Goal: Information Seeking & Learning: Learn about a topic

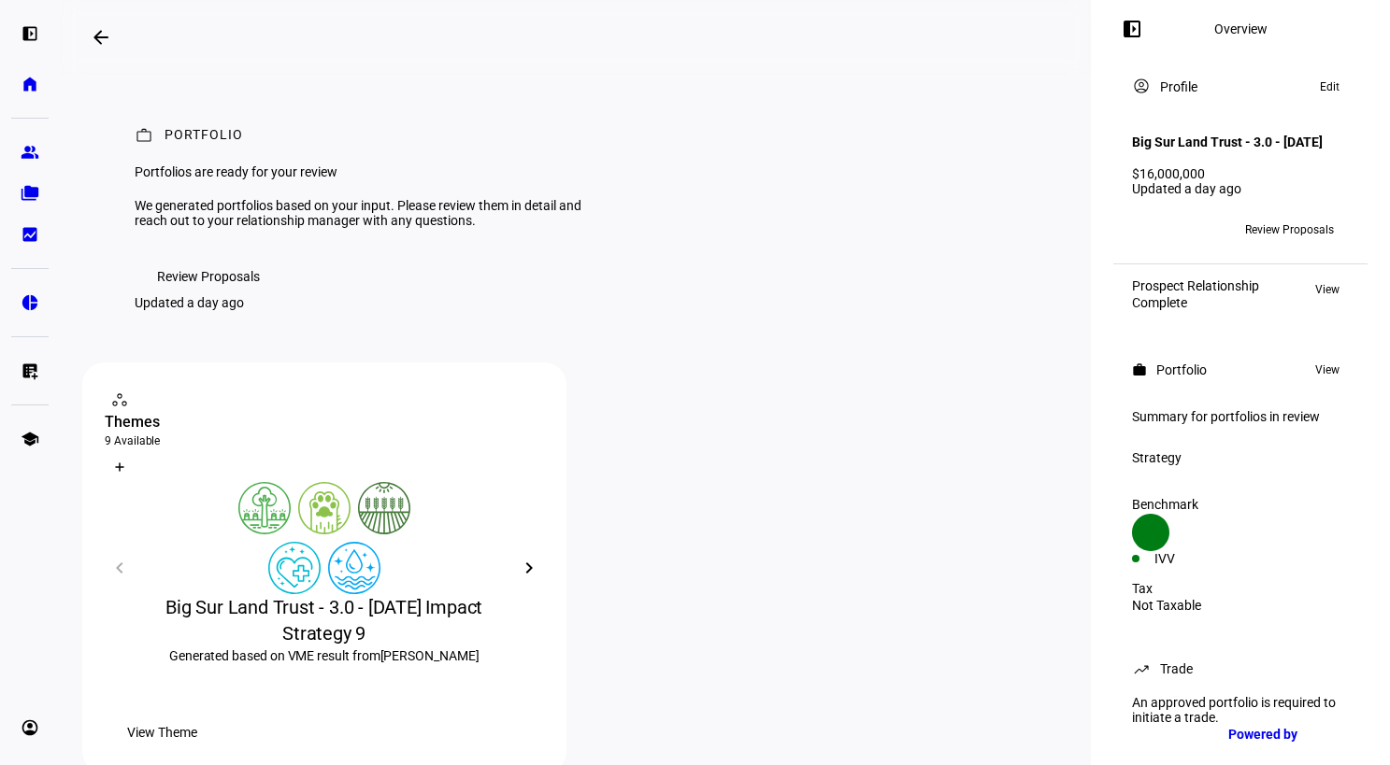
click at [336, 647] on div "Big Sur Land Trust - 3.0 - [DATE] Impact Strategy 9" at bounding box center [324, 620] width 439 height 52
click at [204, 295] on span "Review Proposals" at bounding box center [208, 276] width 103 height 37
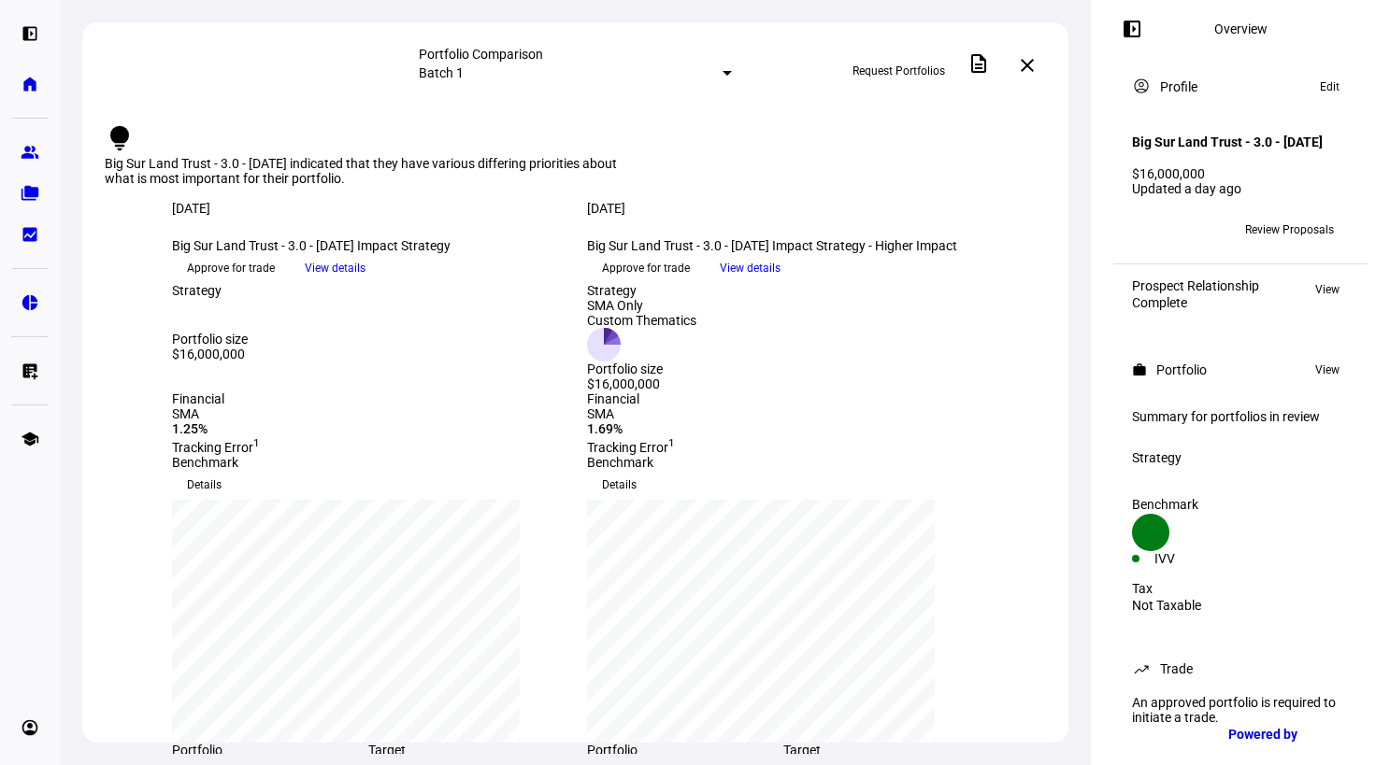
click at [365, 282] on span "View details" at bounding box center [335, 268] width 61 height 28
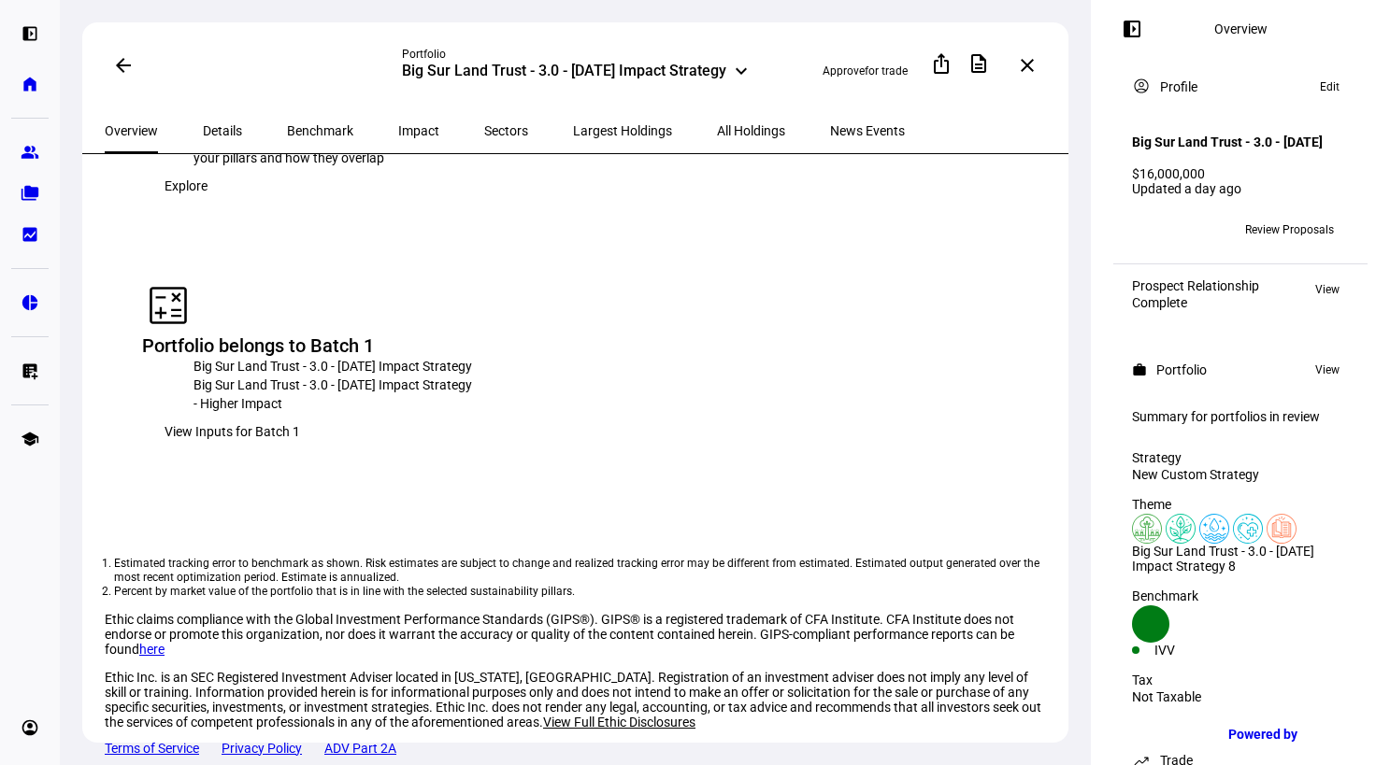
scroll to position [2238, 0]
click at [230, 205] on span at bounding box center [186, 185] width 88 height 37
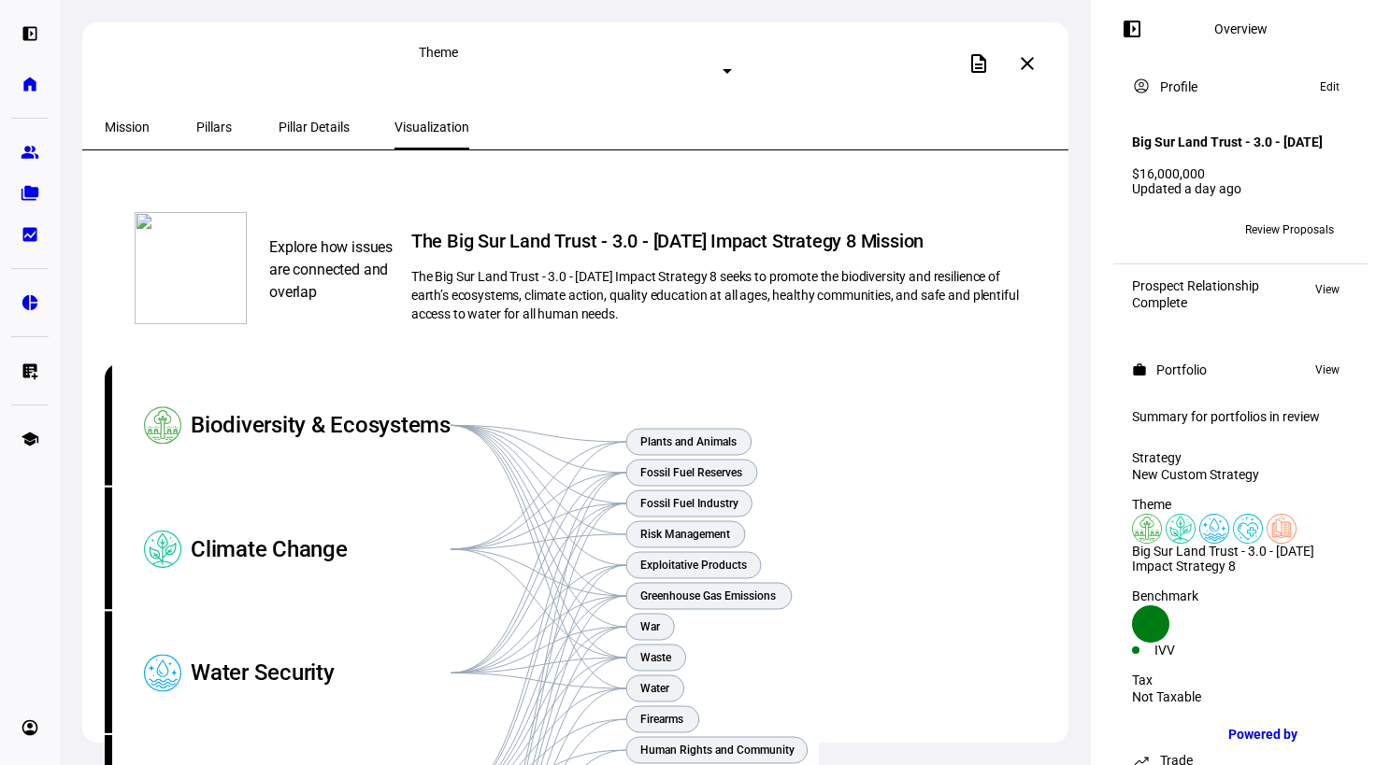
click at [279, 128] on span "Pillar Details" at bounding box center [314, 127] width 71 height 13
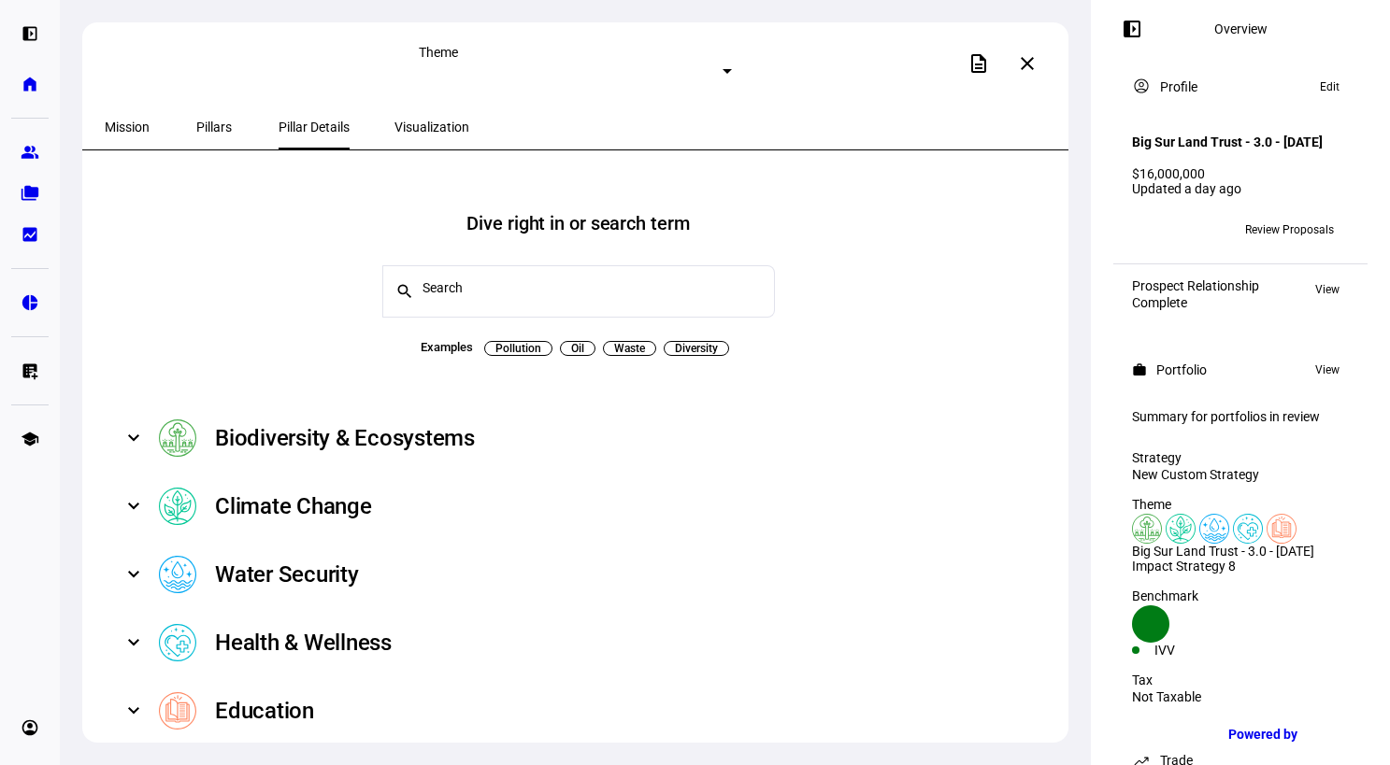
click at [134, 427] on span at bounding box center [133, 438] width 7 height 22
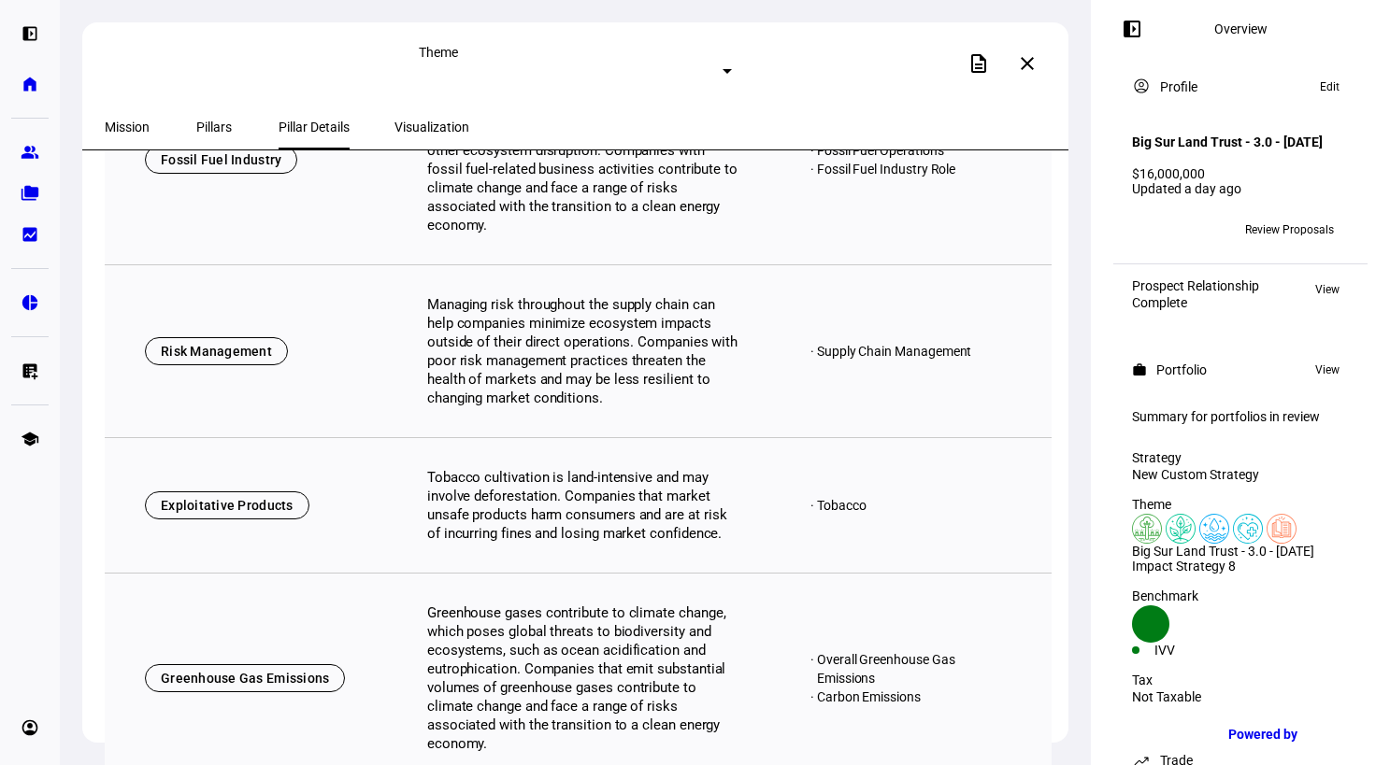
click at [1034, 58] on mat-icon "close" at bounding box center [1027, 63] width 22 height 22
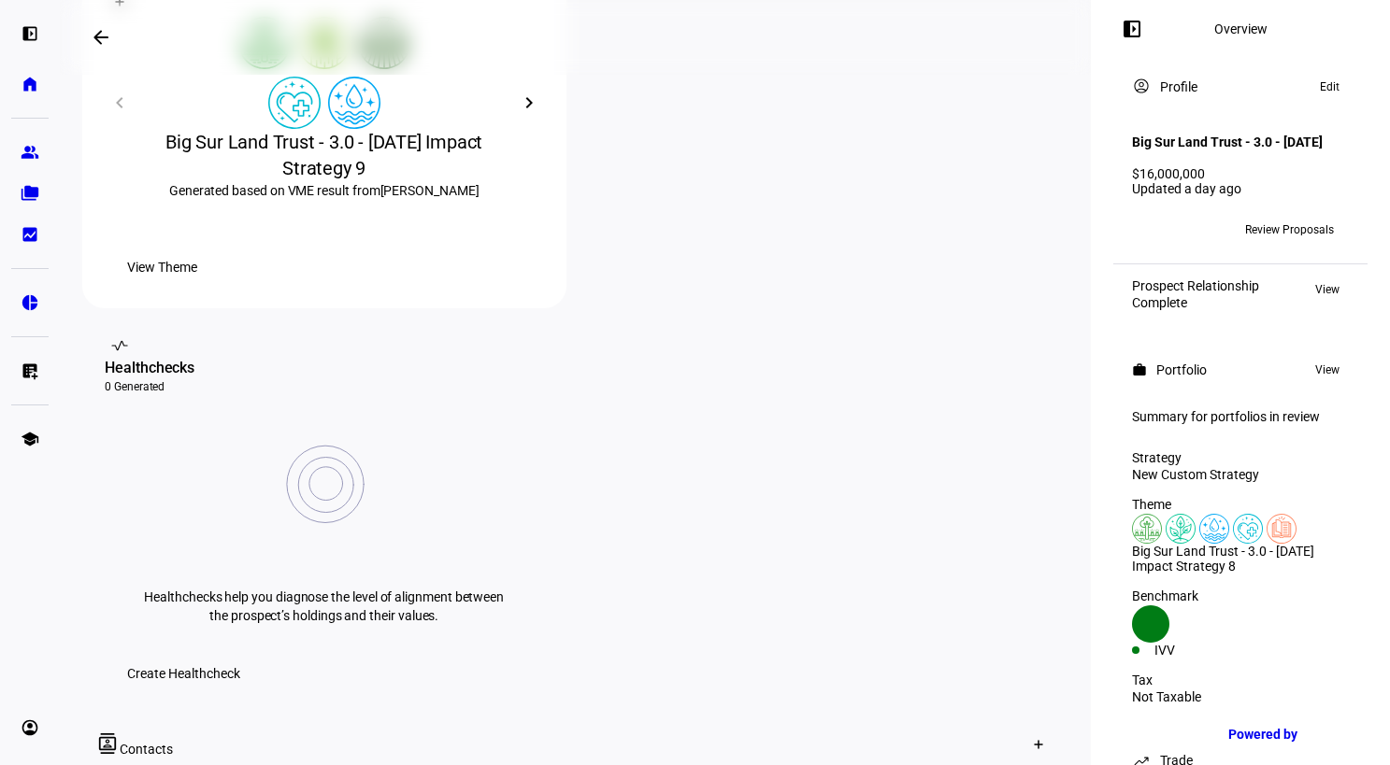
scroll to position [470, 0]
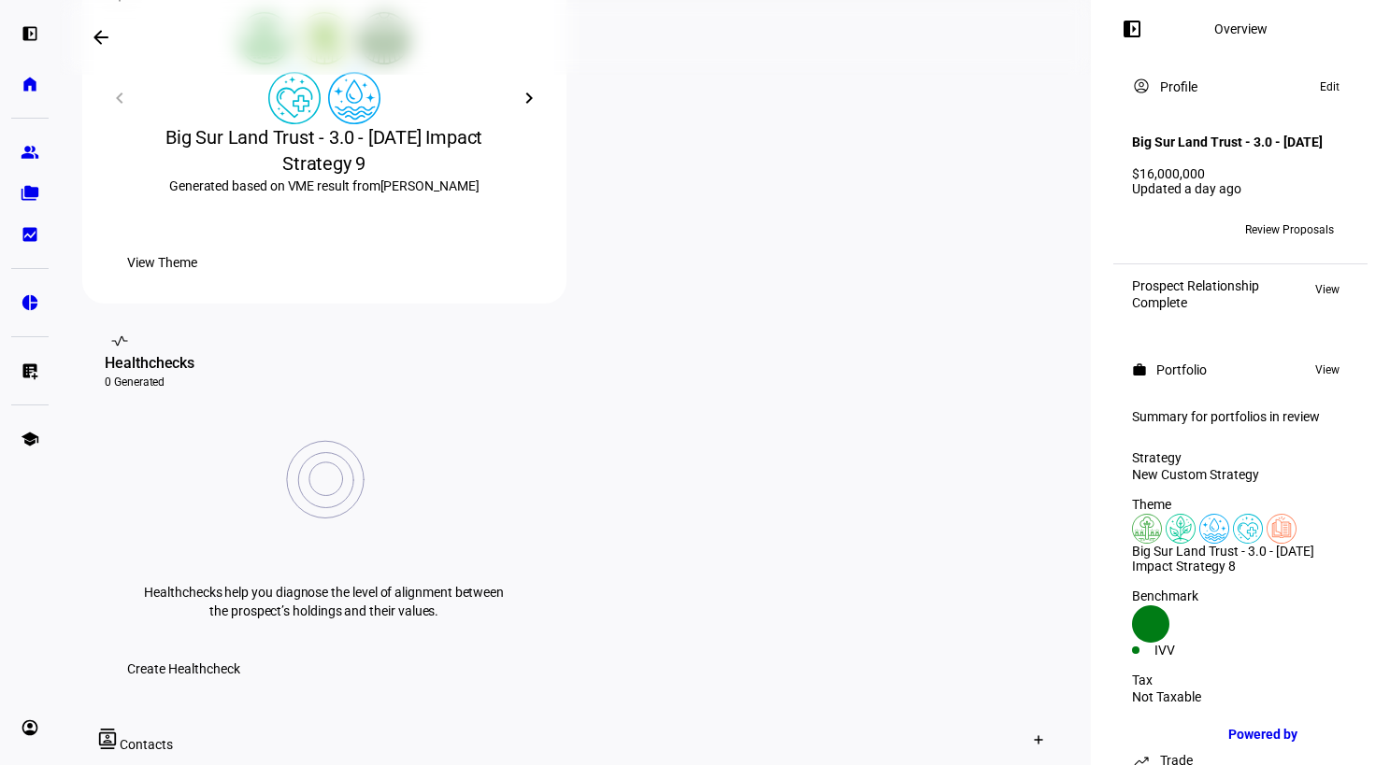
click at [197, 281] on span "View Theme" at bounding box center [162, 262] width 70 height 37
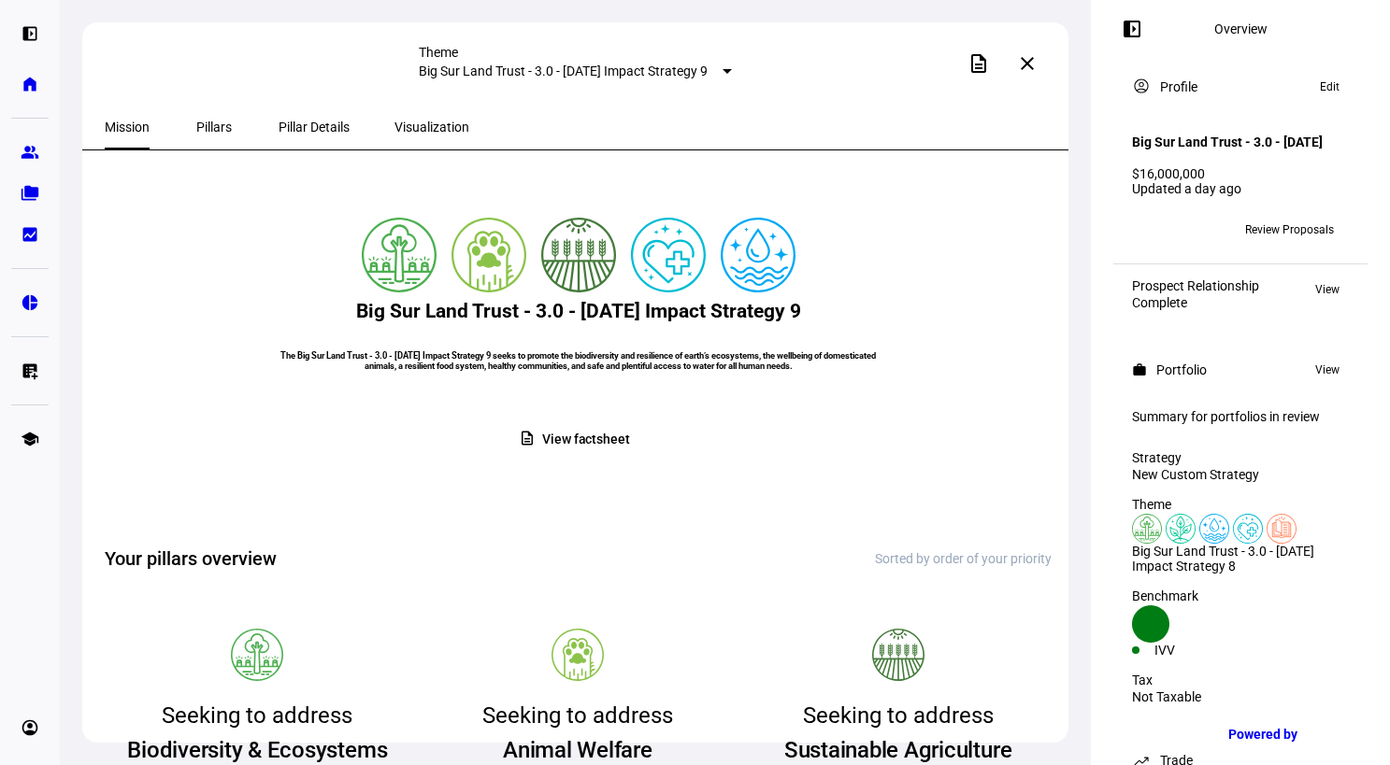
click at [198, 125] on span "Pillars" at bounding box center [214, 127] width 36 height 13
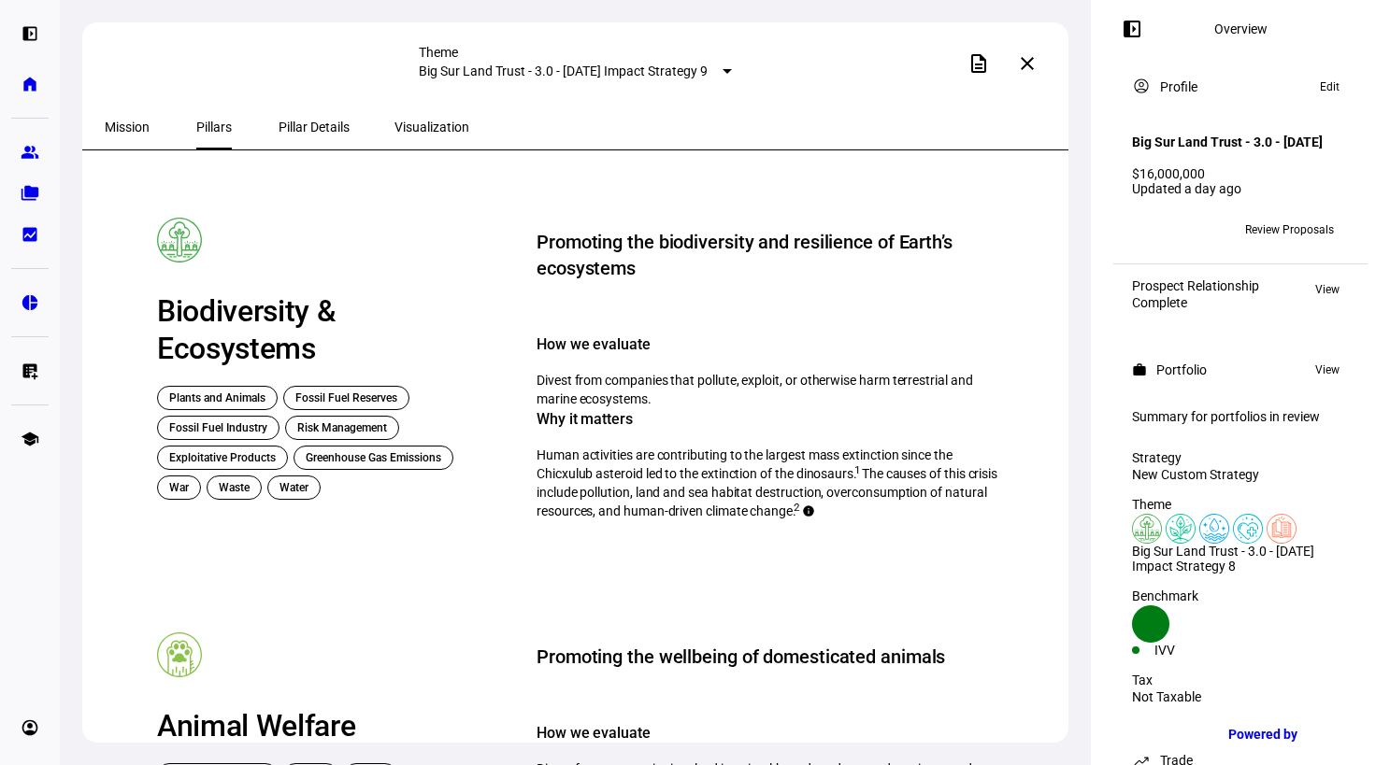
click at [121, 121] on span "Mission" at bounding box center [127, 127] width 45 height 13
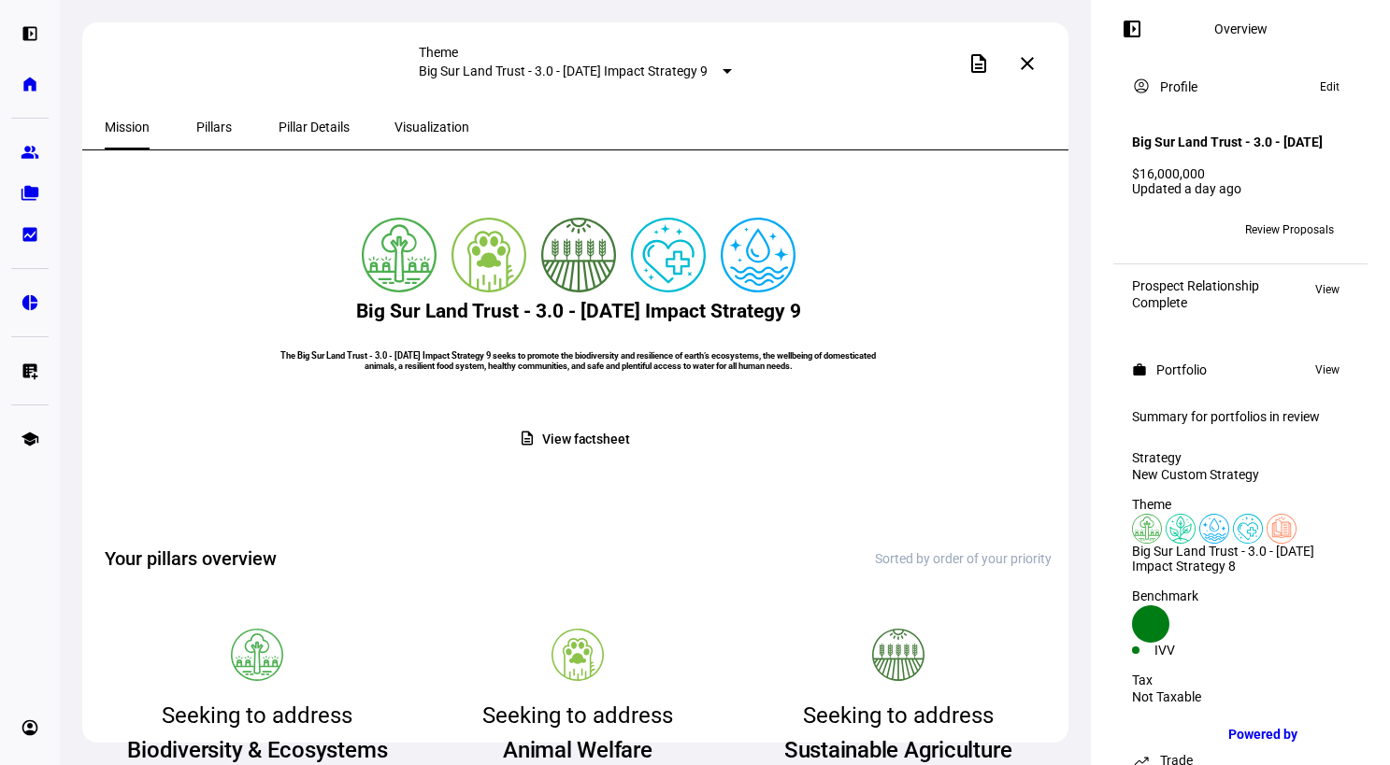
click at [285, 121] on span "Pillar Details" at bounding box center [314, 127] width 71 height 13
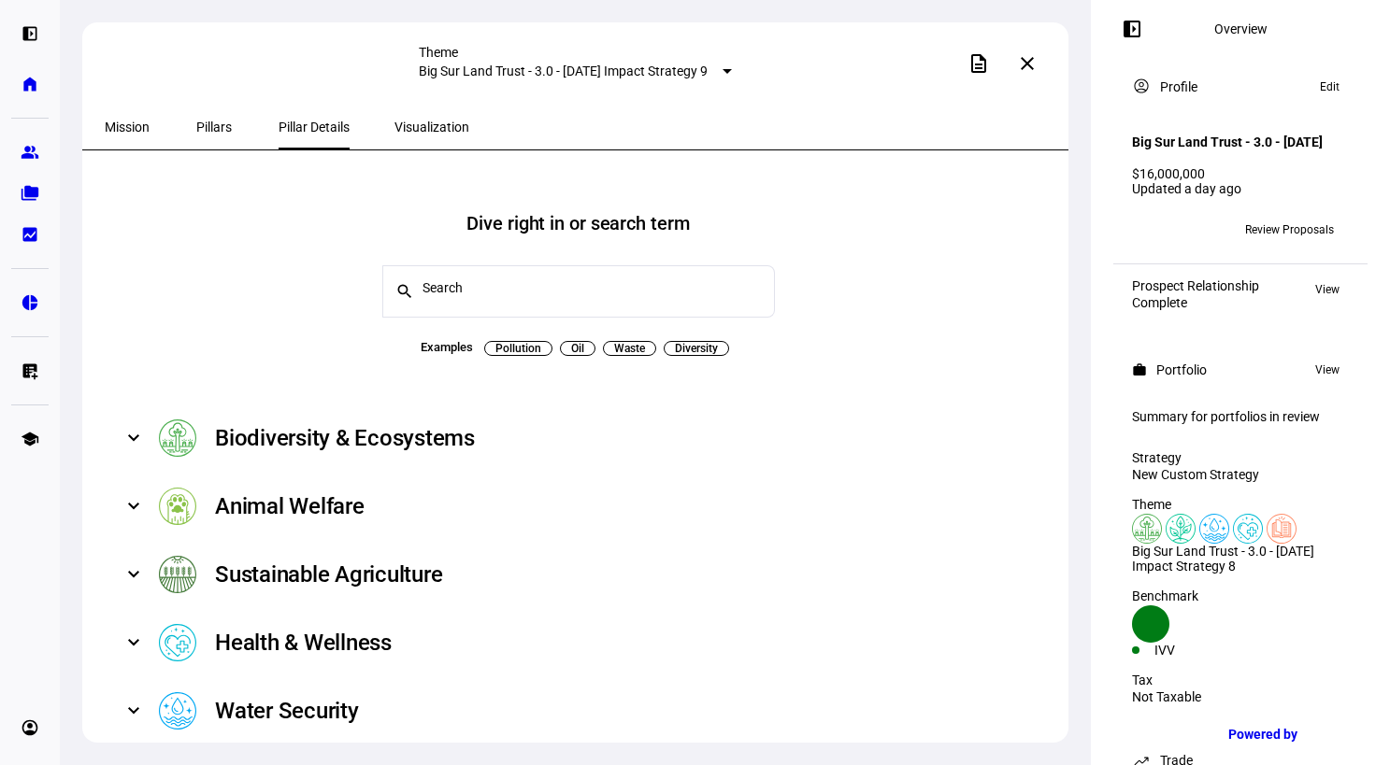
click at [394, 126] on span "Visualization" at bounding box center [431, 127] width 75 height 13
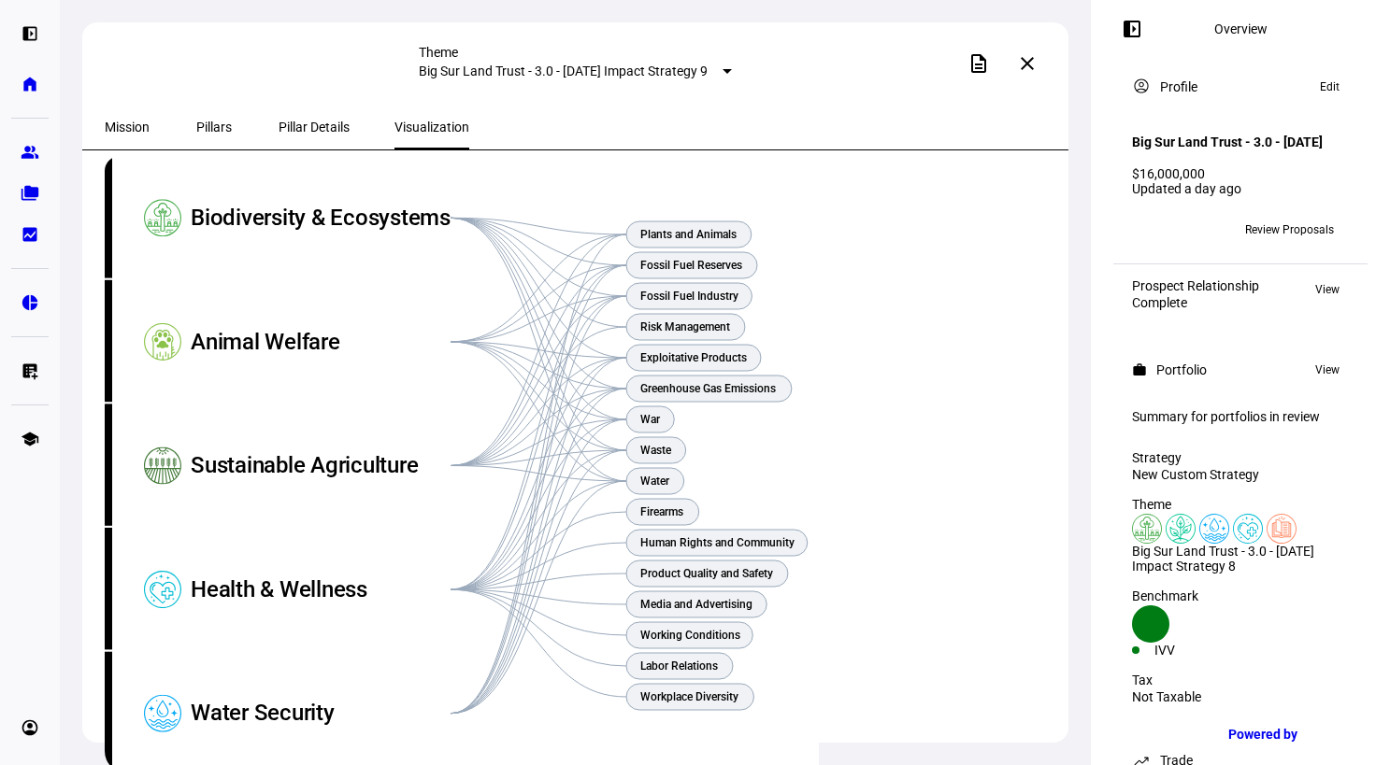
click at [138, 121] on span "Mission" at bounding box center [127, 127] width 45 height 13
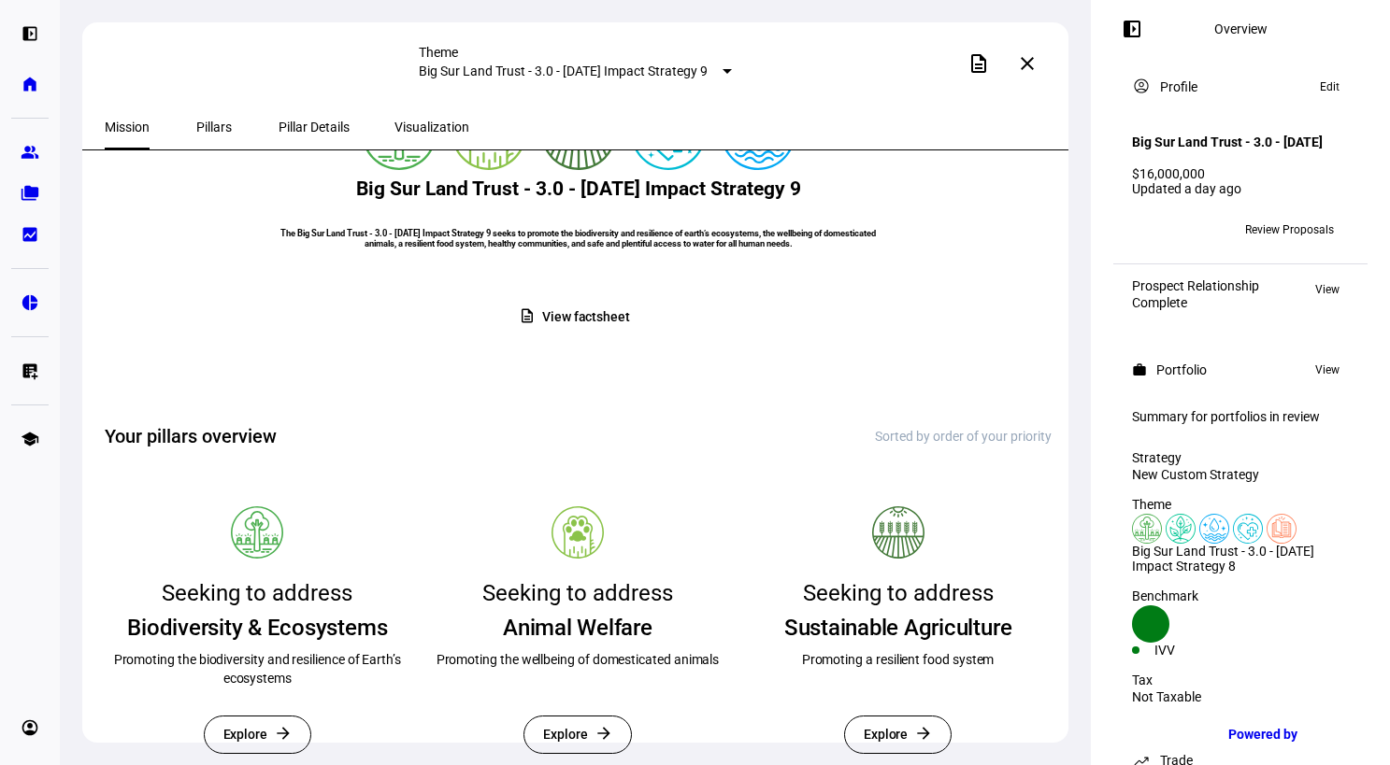
scroll to position [61, 0]
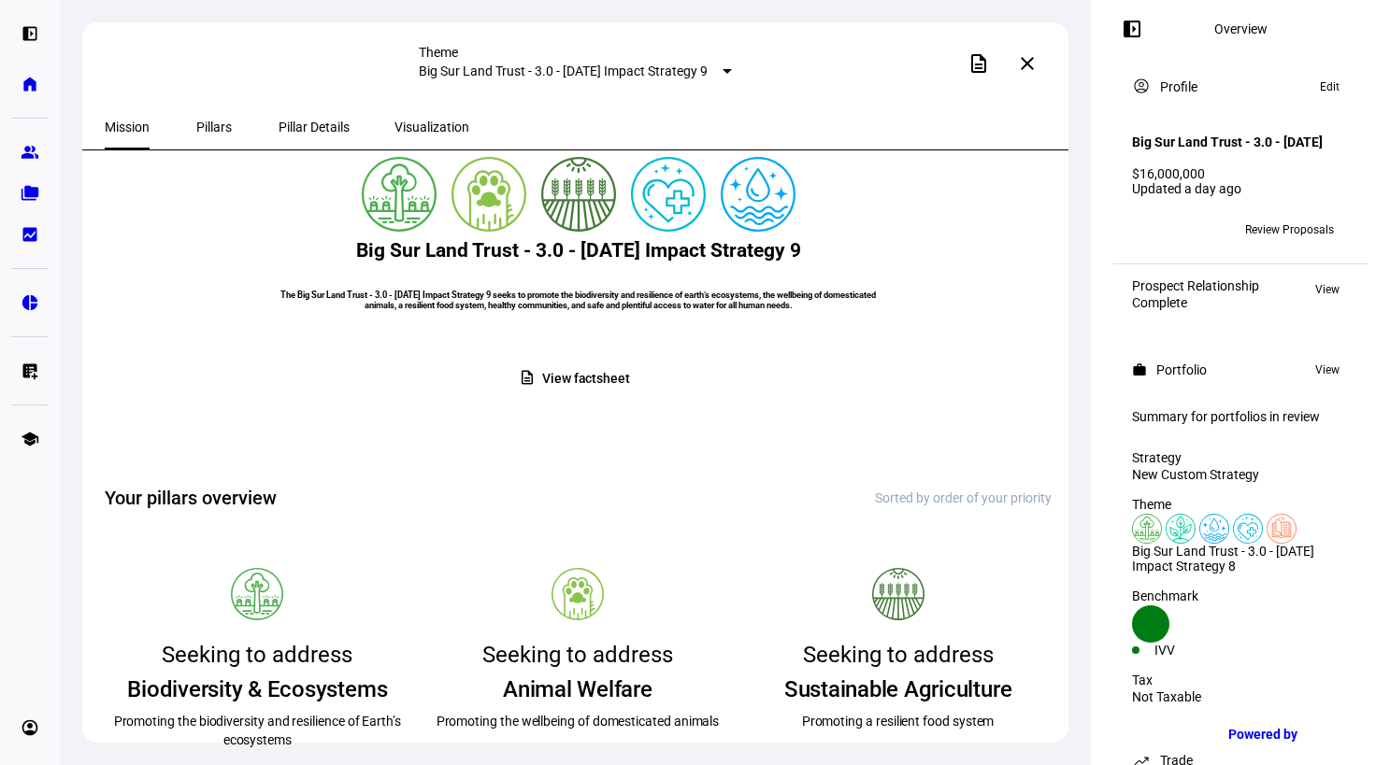
click at [562, 397] on span "View factsheet" at bounding box center [586, 379] width 88 height 36
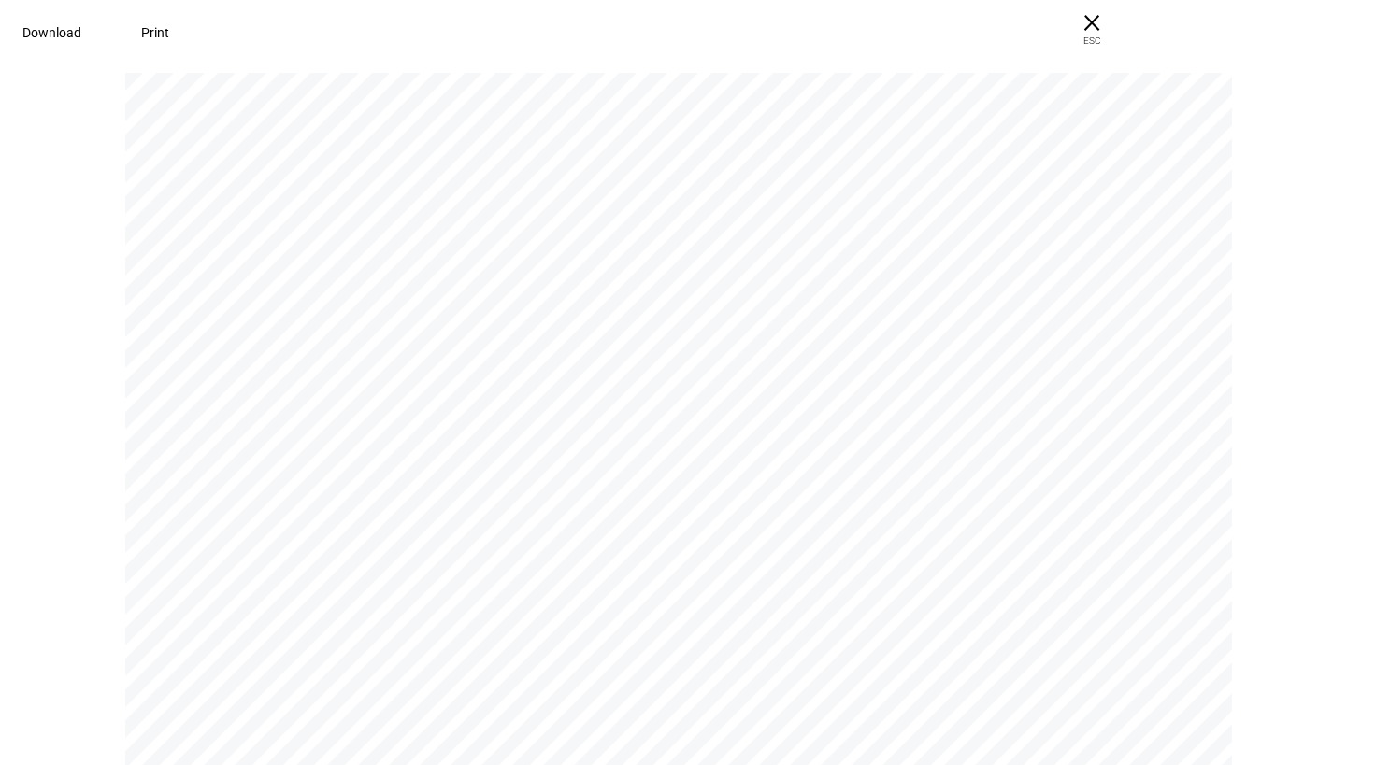
scroll to position [0, 0]
click at [169, 25] on span "Print" at bounding box center [155, 32] width 28 height 15
click at [371, 236] on span "Ecosystems" at bounding box center [339, 221] width 156 height 29
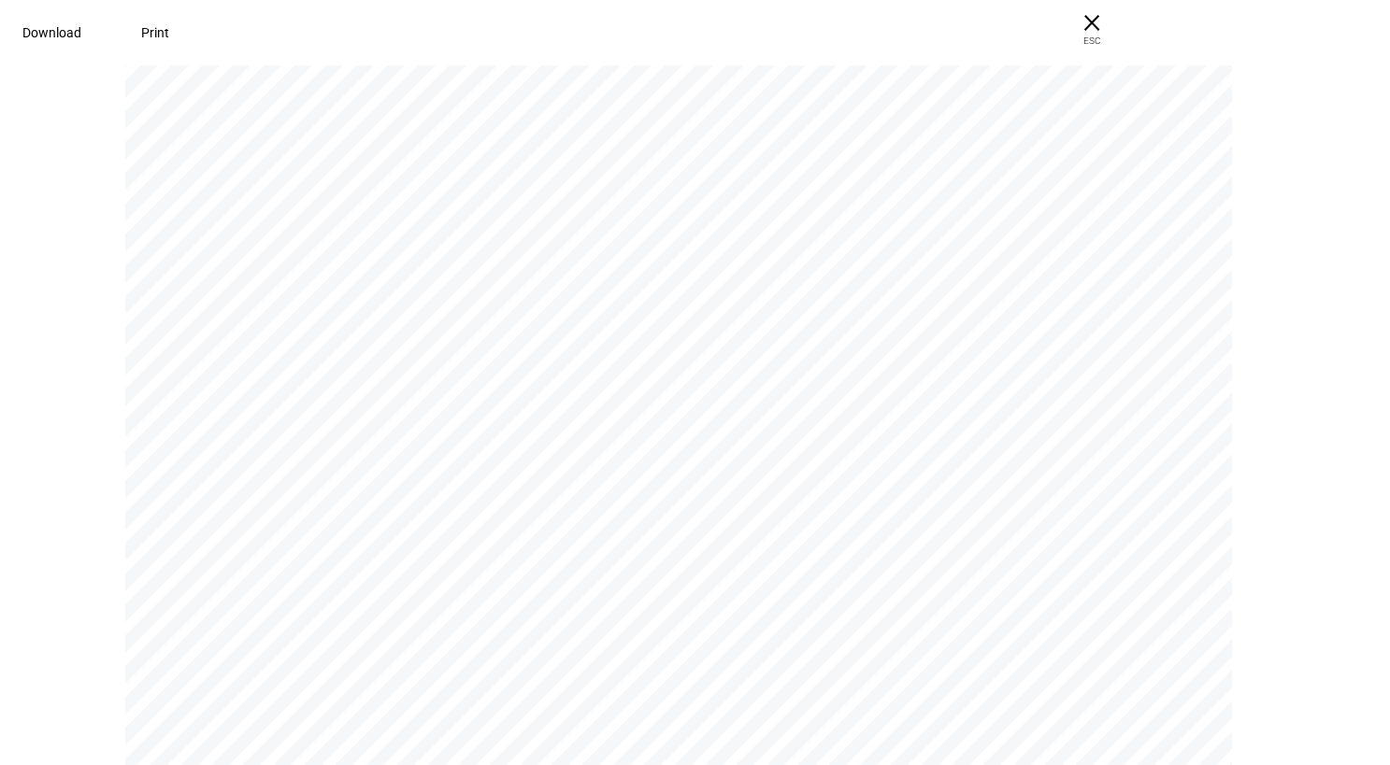
drag, startPoint x: 402, startPoint y: 434, endPoint x: 402, endPoint y: 404, distance: 29.9
click at [402, 404] on div "Ethic supports the following holdings templates. Which template works best for …" at bounding box center [686, 220] width 1123 height 1453
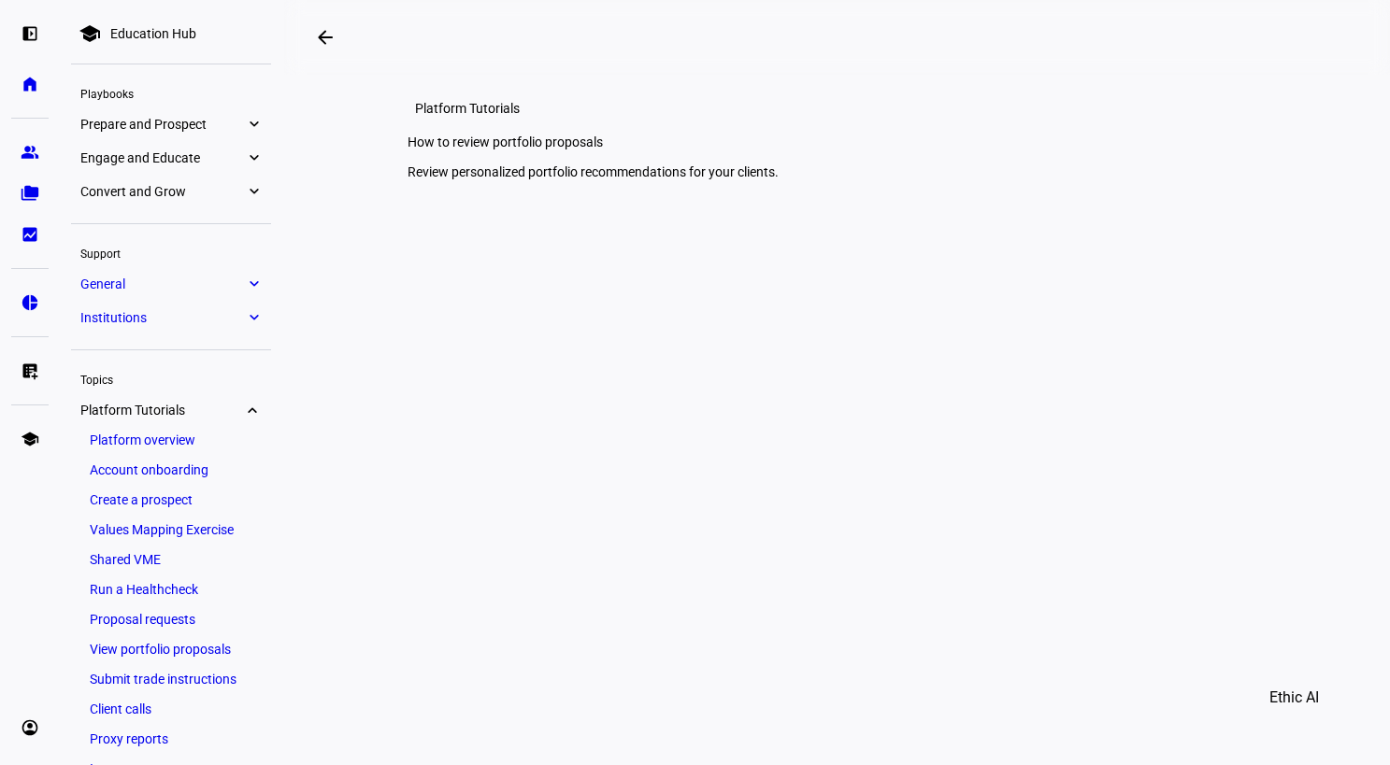
click at [146, 652] on link "View portfolio proposals" at bounding box center [170, 649] width 181 height 26
click at [150, 651] on link "View portfolio proposals" at bounding box center [170, 649] width 181 height 26
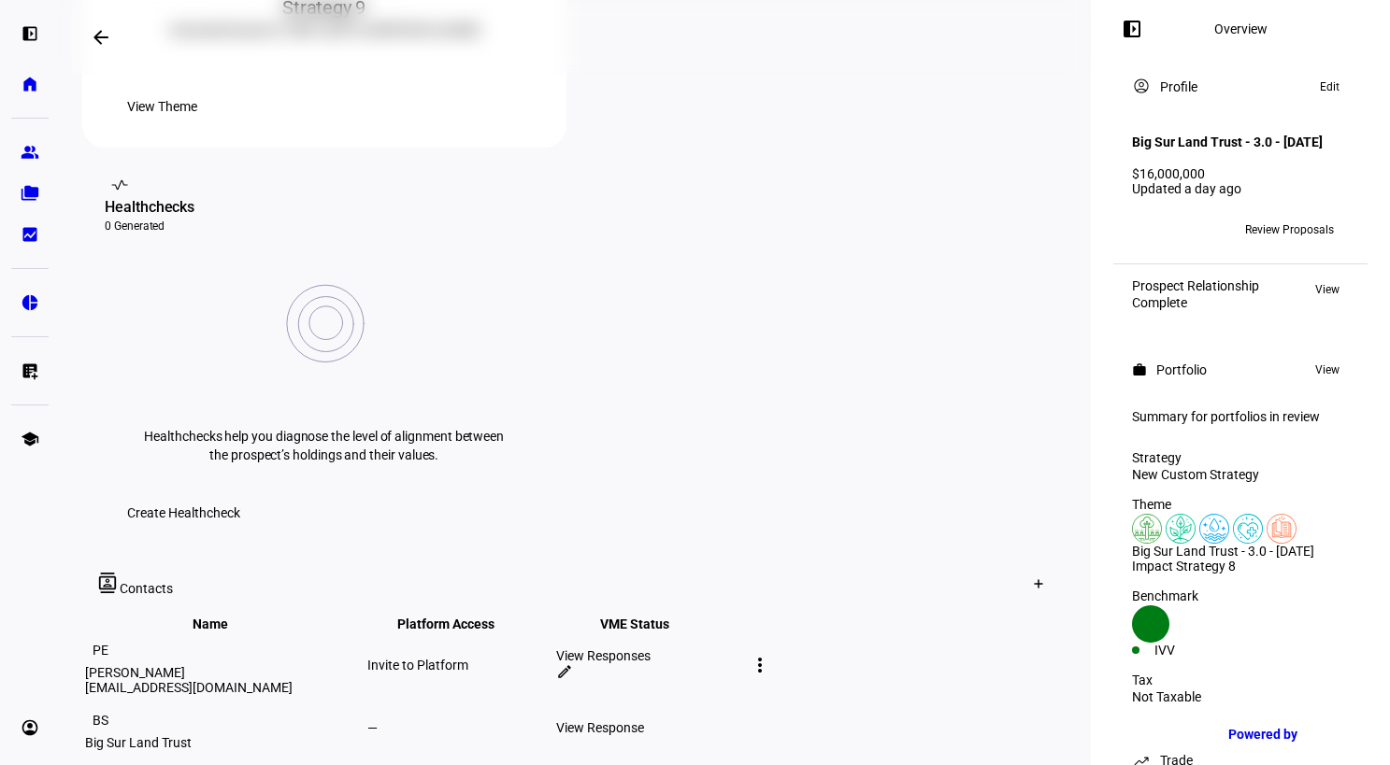
scroll to position [525, 0]
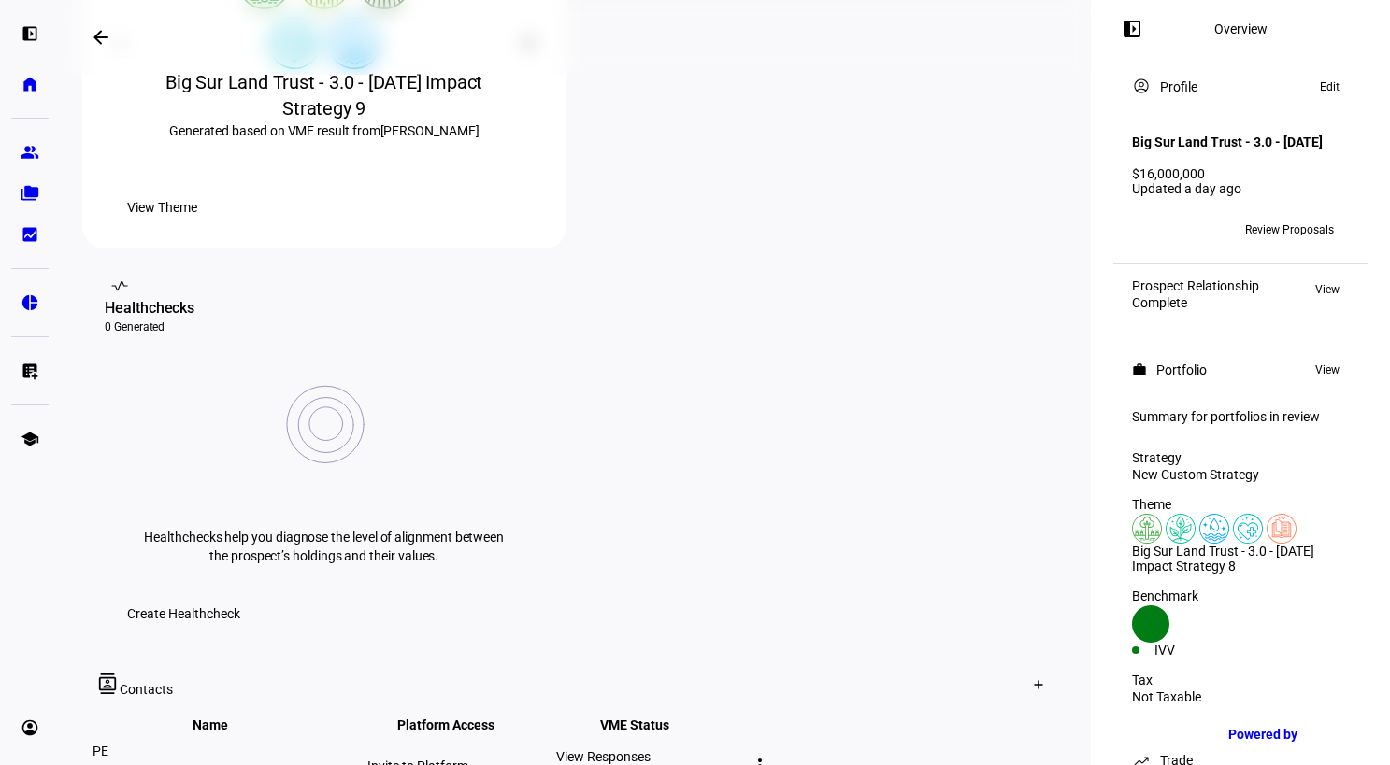
click at [409, 226] on div "View Theme" at bounding box center [324, 207] width 439 height 37
click at [197, 226] on span "View Theme" at bounding box center [162, 207] width 70 height 37
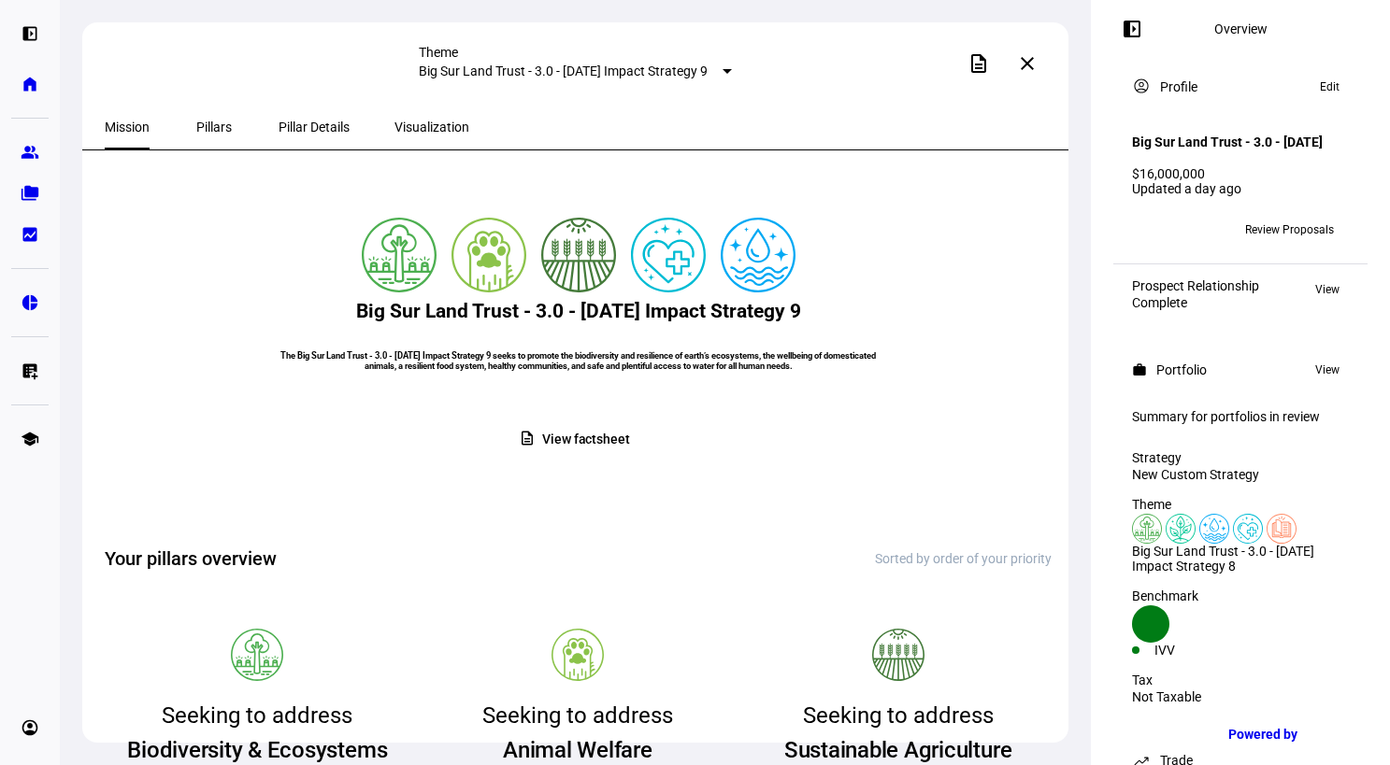
click at [215, 124] on span "Pillars" at bounding box center [214, 127] width 36 height 13
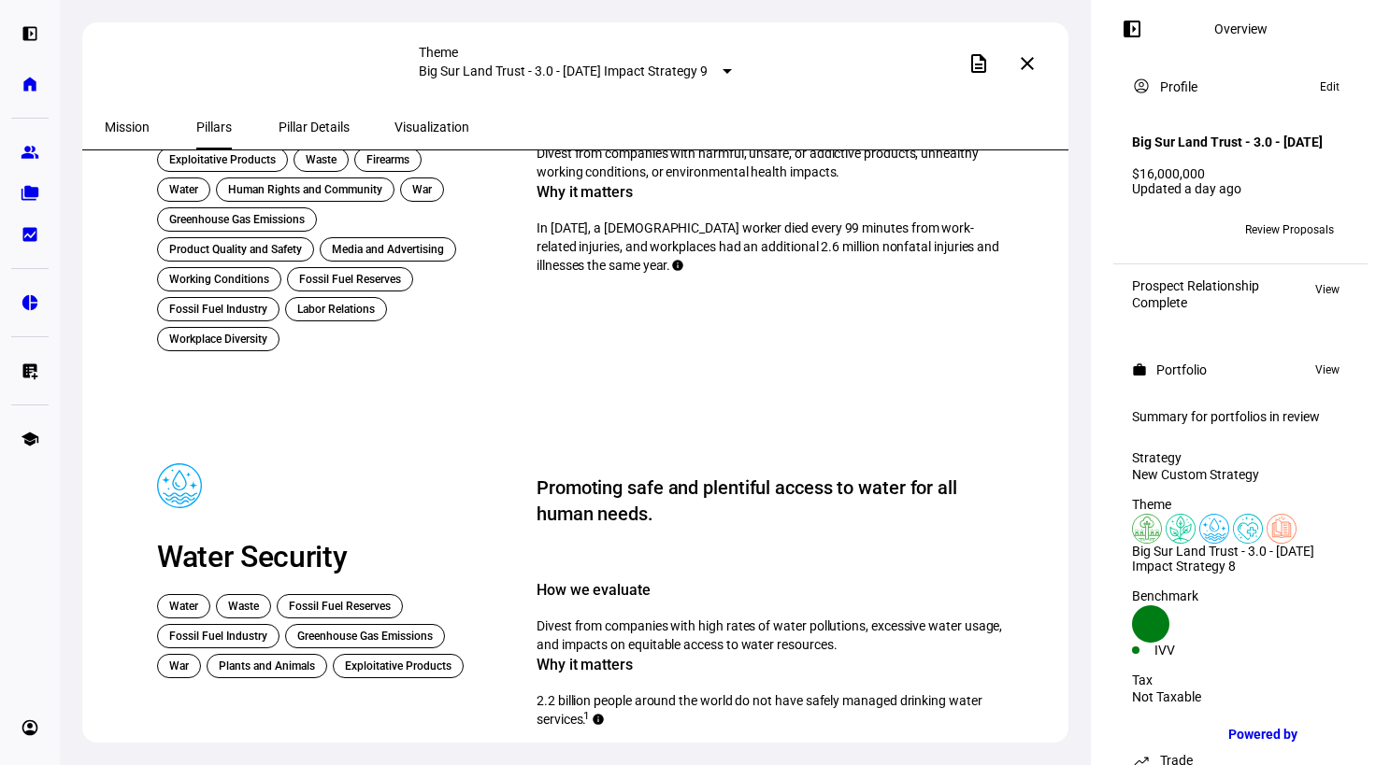
scroll to position [1480, 0]
click at [301, 122] on span "Pillar Details" at bounding box center [314, 127] width 71 height 13
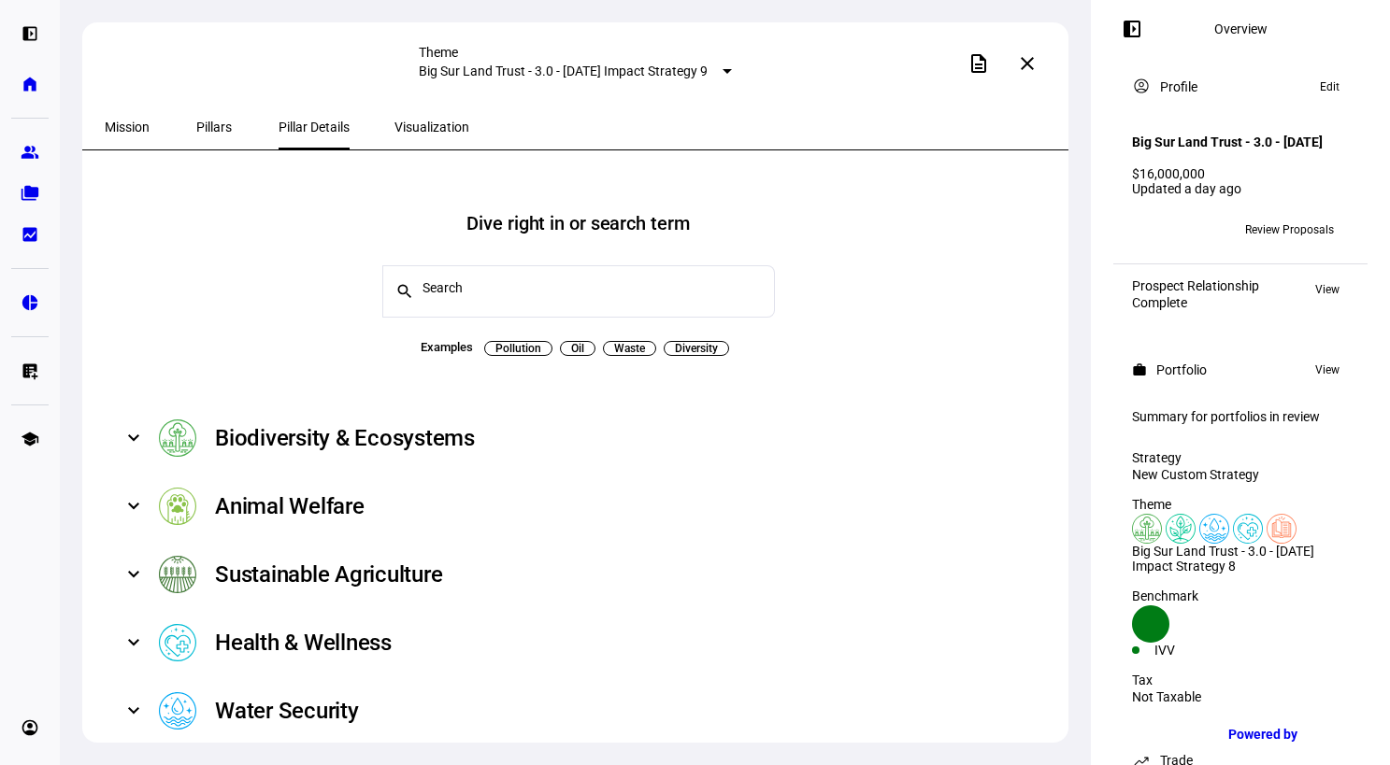
scroll to position [41, 0]
click at [394, 130] on span "Visualization" at bounding box center [431, 127] width 75 height 13
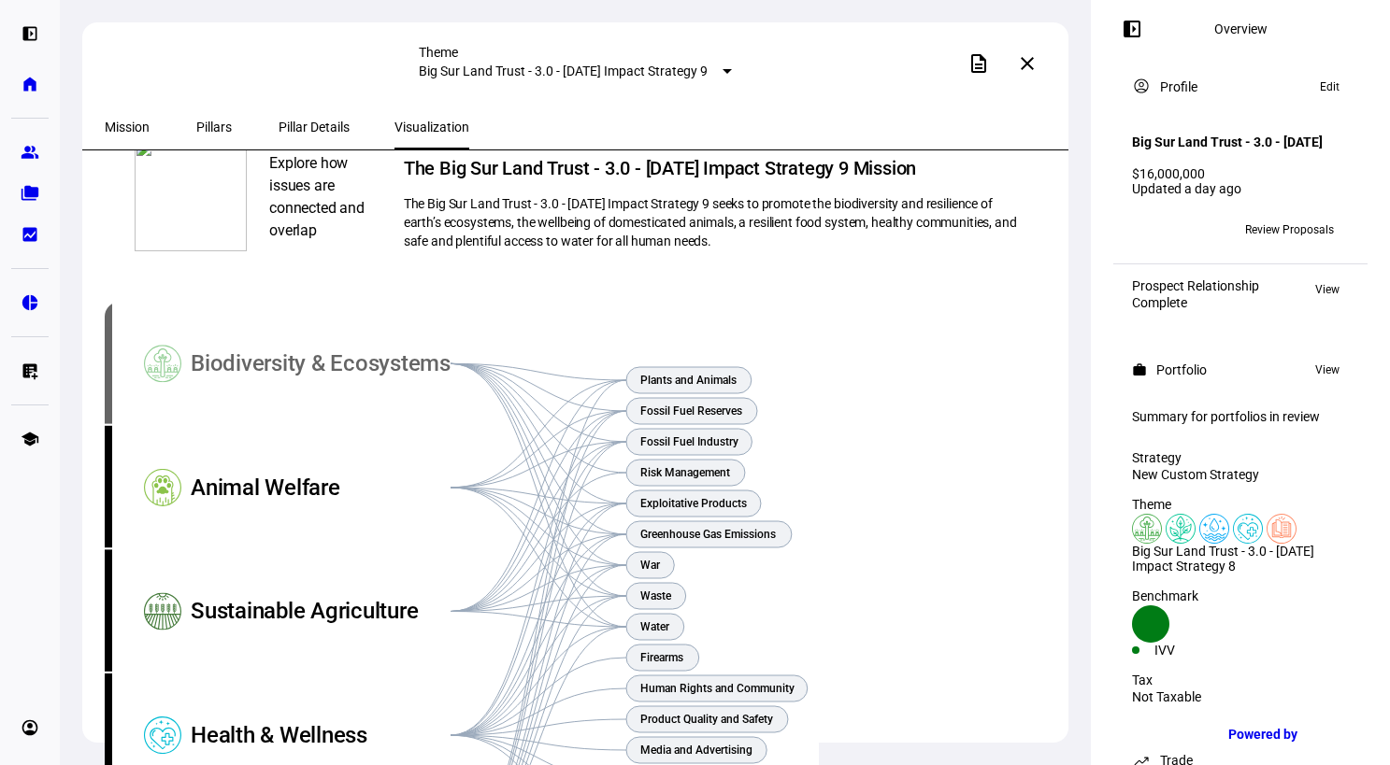
scroll to position [71, 0]
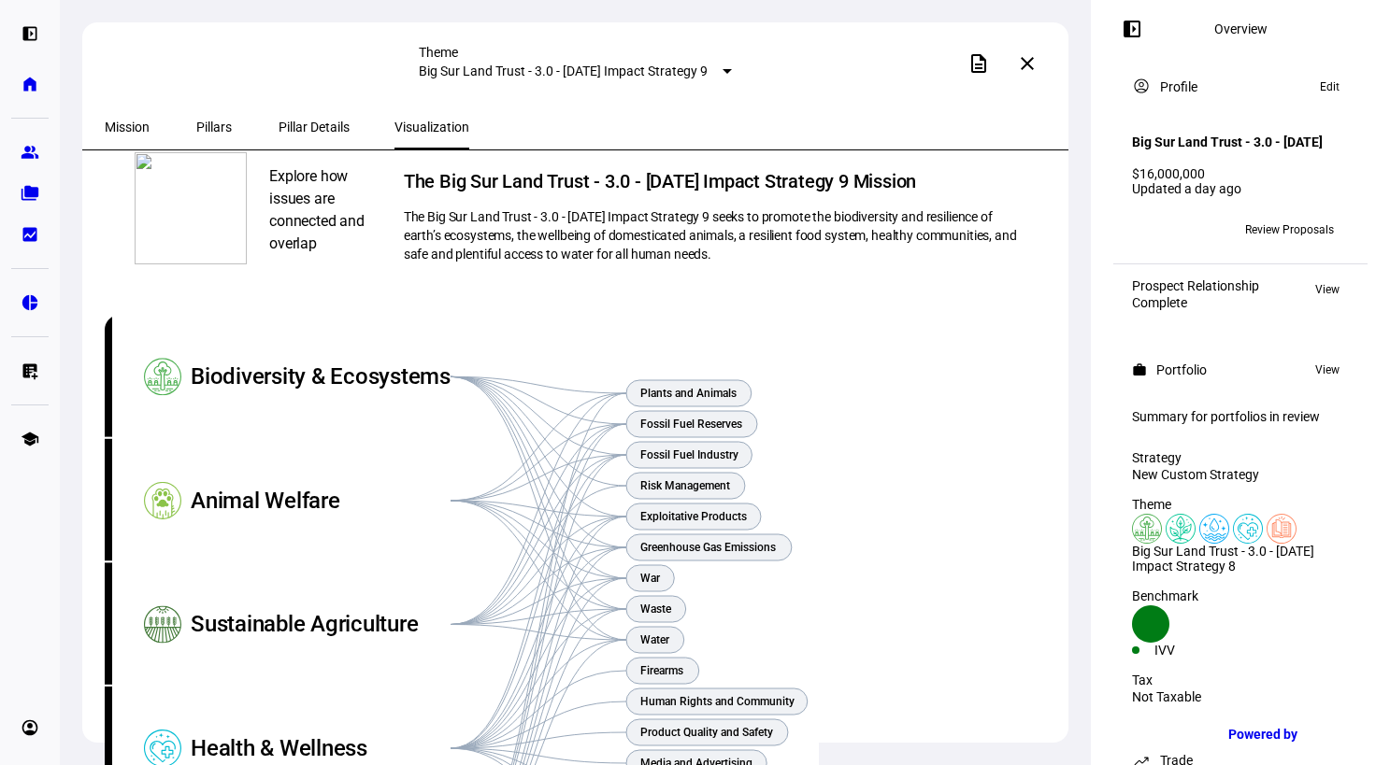
click at [205, 130] on span "Pillars" at bounding box center [214, 127] width 36 height 13
